Goal: Transaction & Acquisition: Purchase product/service

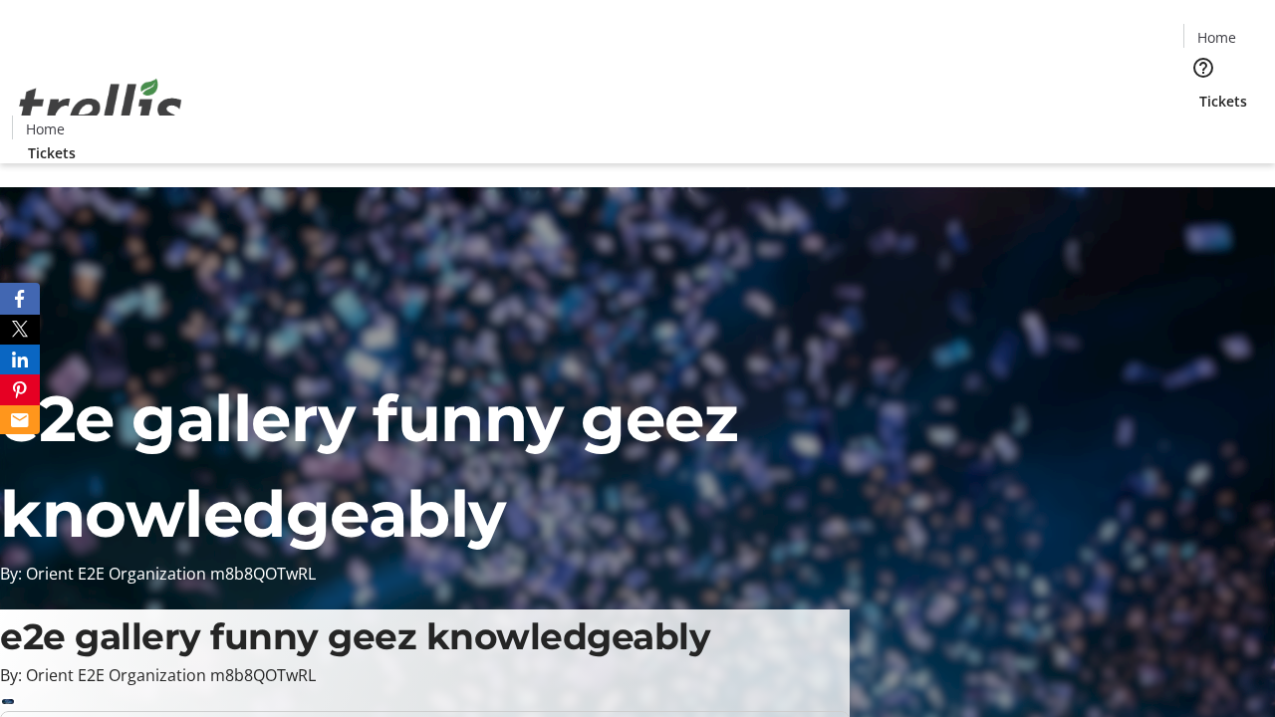
click at [1199, 91] on span "Tickets" at bounding box center [1223, 101] width 48 height 21
